Goal: Contribute content: Add original content to the website for others to see

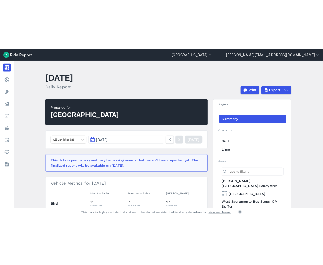
scroll to position [2, 0]
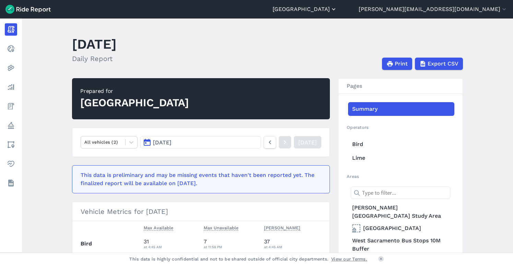
click at [337, 8] on button "[GEOGRAPHIC_DATA]" at bounding box center [305, 9] width 65 height 8
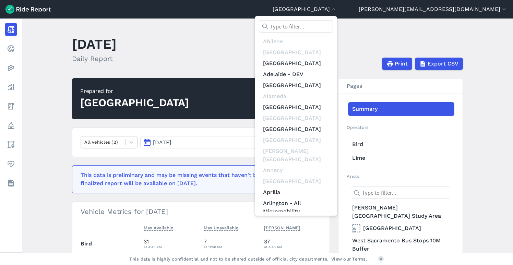
click at [333, 27] on input "text" at bounding box center [296, 26] width 74 height 12
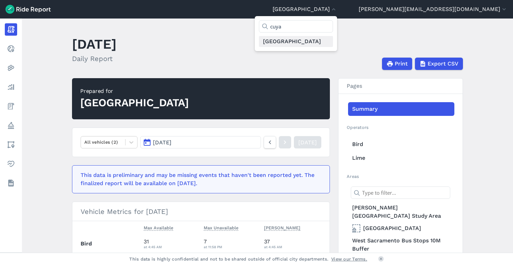
type input "cuya"
click at [333, 42] on link "[GEOGRAPHIC_DATA]" at bounding box center [296, 41] width 74 height 11
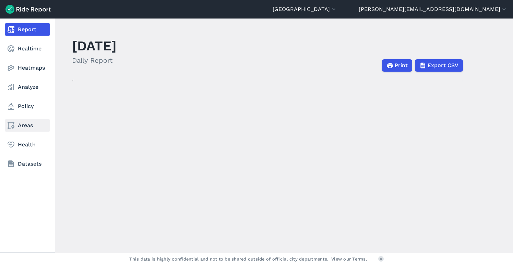
click at [24, 125] on link "Areas" at bounding box center [27, 125] width 45 height 12
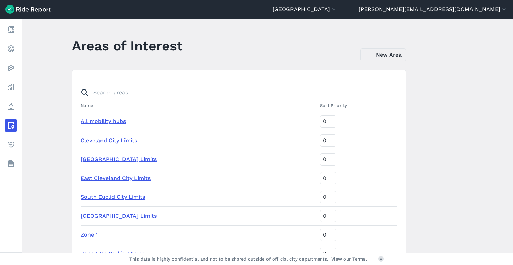
click at [376, 57] on link "New Area" at bounding box center [384, 54] width 46 height 13
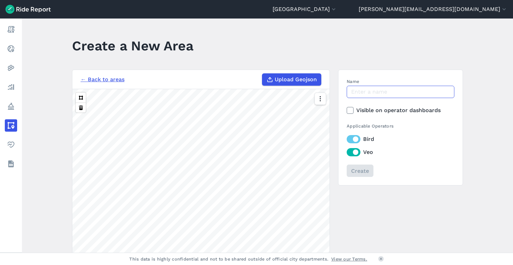
click at [370, 90] on input "Name" at bounding box center [401, 92] width 108 height 12
type input "GCTRA_Stops_20Ft"
click at [301, 78] on span "Upload Geojson" at bounding box center [296, 80] width 42 height 8
click at [263, 74] on input "Upload Geojson" at bounding box center [262, 73] width 0 height 0
type input "C:\fakepath\GCTRA_Stops_Dissolved.geojson"
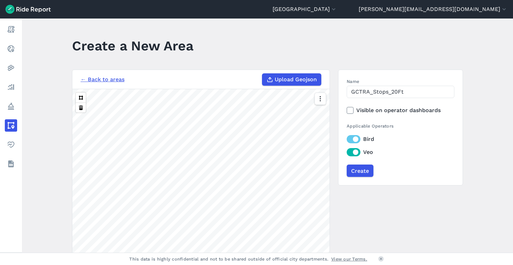
click at [348, 111] on icon at bounding box center [350, 110] width 6 height 7
click at [347, 111] on input "Visible on operator dashboards" at bounding box center [347, 108] width 0 height 4
click at [359, 170] on input "Create" at bounding box center [360, 171] width 27 height 12
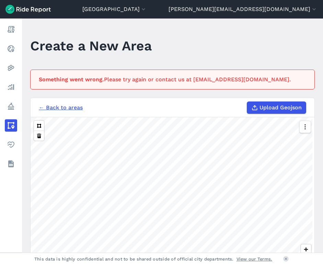
drag, startPoint x: 326, startPoint y: 54, endPoint x: 267, endPoint y: 47, distance: 59.1
click at [0, 0] on div "[GEOGRAPHIC_DATA] [GEOGRAPHIC_DATA] [GEOGRAPHIC_DATA] [GEOGRAPHIC_DATA] [GEOGRA…" at bounding box center [161, 132] width 323 height 265
